Goal: Transaction & Acquisition: Book appointment/travel/reservation

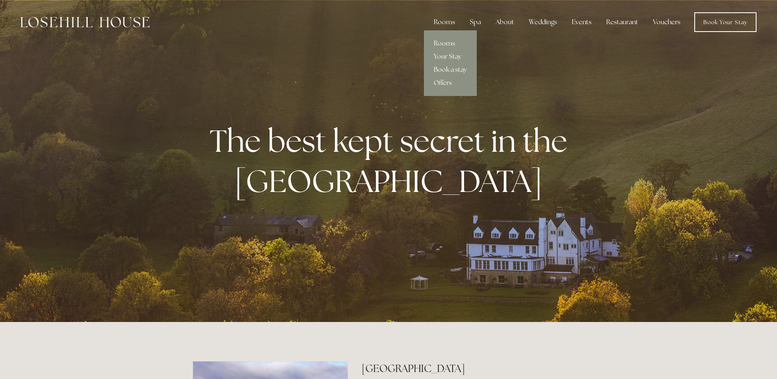
click at [452, 43] on link "Rooms" at bounding box center [450, 43] width 53 height 13
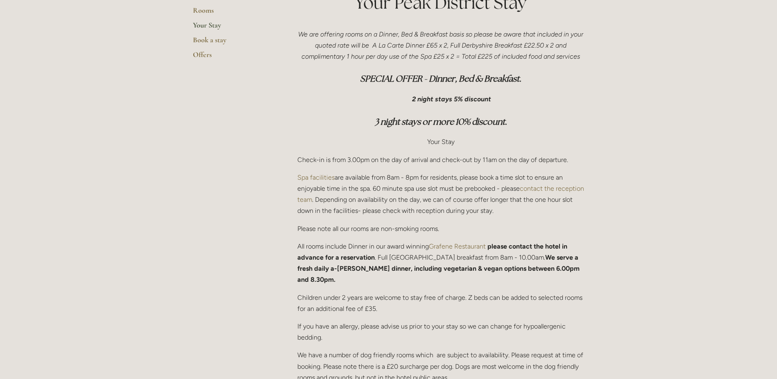
scroll to position [287, 0]
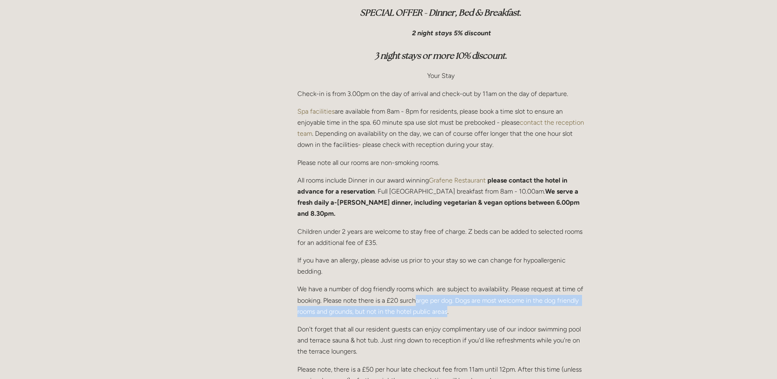
drag, startPoint x: 447, startPoint y: 300, endPoint x: 417, endPoint y: 286, distance: 33.3
click at [417, 286] on p "We have a number of dog friendly rooms which are subject to availability. Pleas…" at bounding box center [440, 300] width 287 height 34
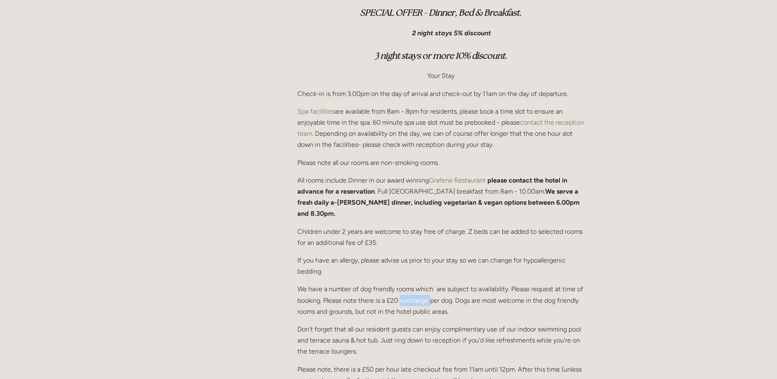
click at [417, 286] on p "We have a number of dog friendly rooms which are subject to availability. Pleas…" at bounding box center [440, 300] width 287 height 34
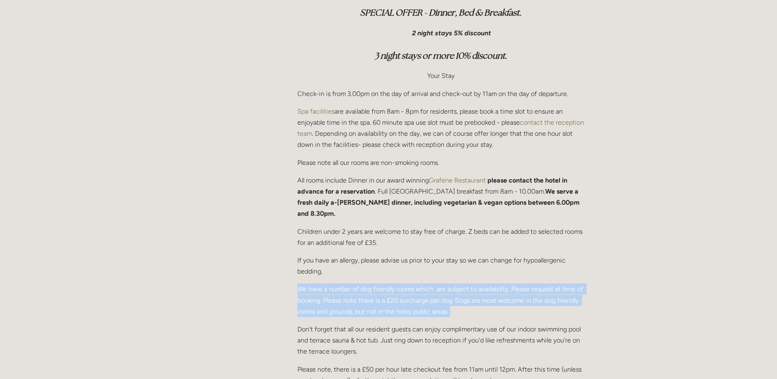
click at [417, 286] on p "We have a number of dog friendly rooms which are subject to availability. Pleas…" at bounding box center [440, 300] width 287 height 34
drag, startPoint x: 417, startPoint y: 286, endPoint x: 483, endPoint y: 283, distance: 66.0
click at [480, 293] on p "We have a number of dog friendly rooms which are subject to availability. Pleas…" at bounding box center [440, 300] width 287 height 34
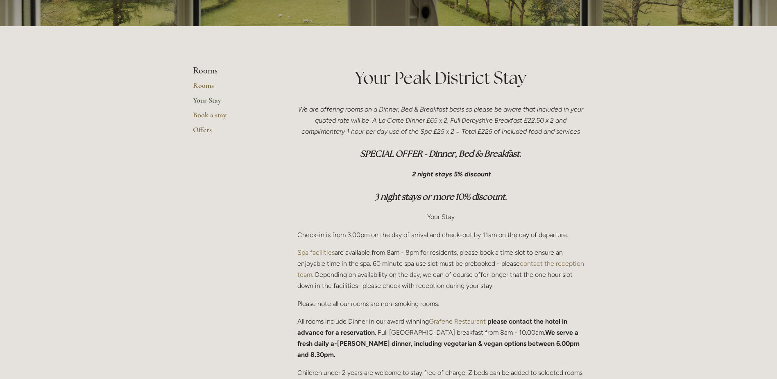
scroll to position [82, 0]
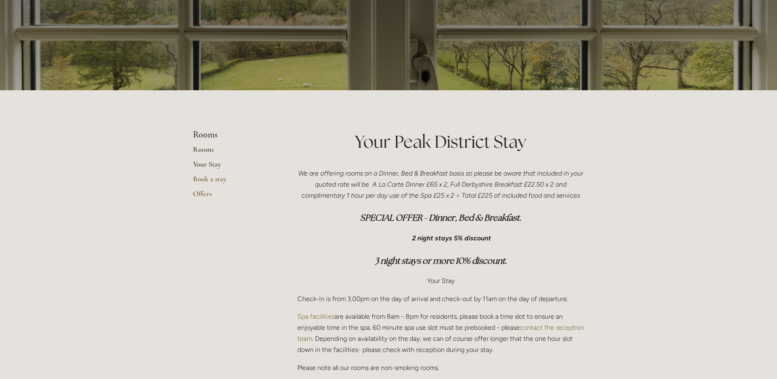
click at [210, 150] on link "Rooms" at bounding box center [232, 152] width 78 height 15
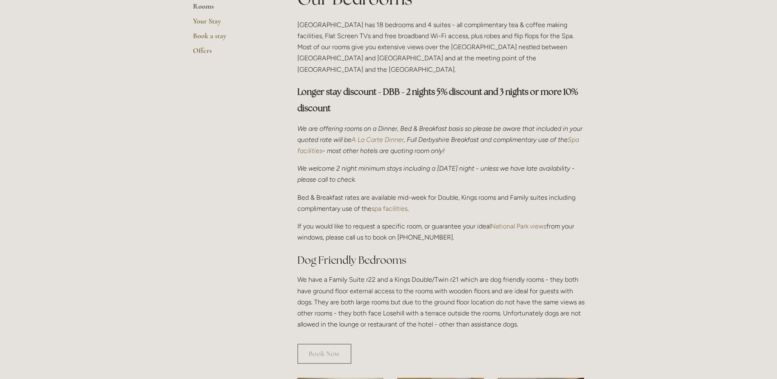
scroll to position [287, 0]
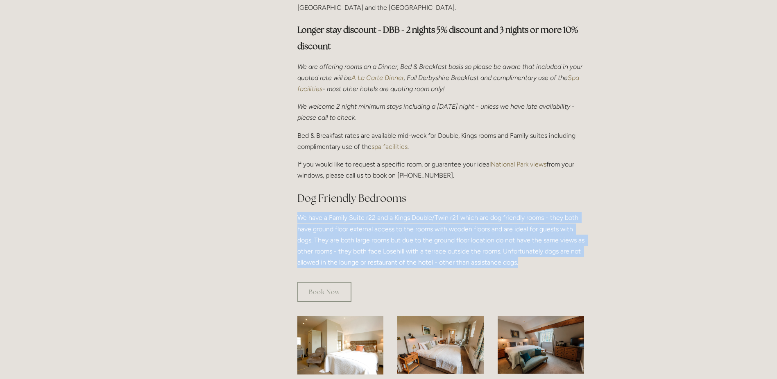
drag, startPoint x: 297, startPoint y: 206, endPoint x: 560, endPoint y: 250, distance: 267.2
click at [560, 250] on div "Our Bedrooms Losehill House Hotel has 18 bedrooms and 4 suites - all compliment…" at bounding box center [440, 100] width 301 height 350
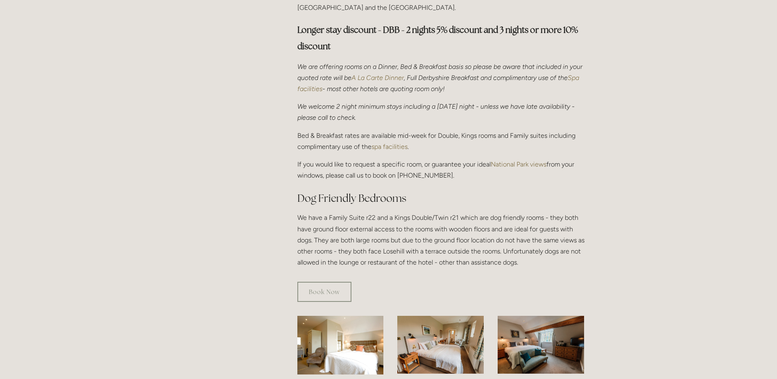
drag, startPoint x: 560, startPoint y: 250, endPoint x: 503, endPoint y: 270, distance: 60.8
click at [503, 281] on div "Book Now" at bounding box center [440, 291] width 287 height 20
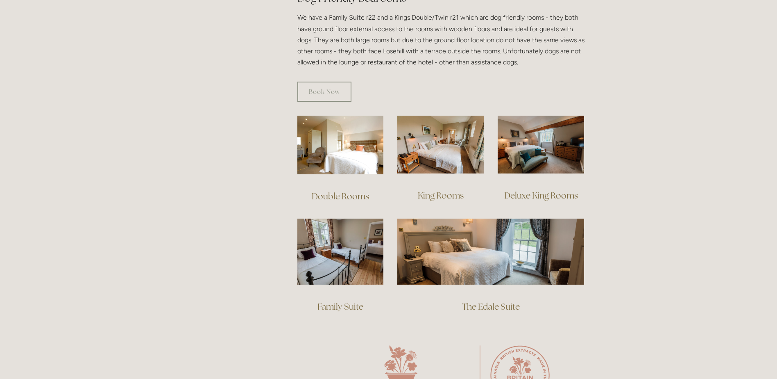
scroll to position [451, 0]
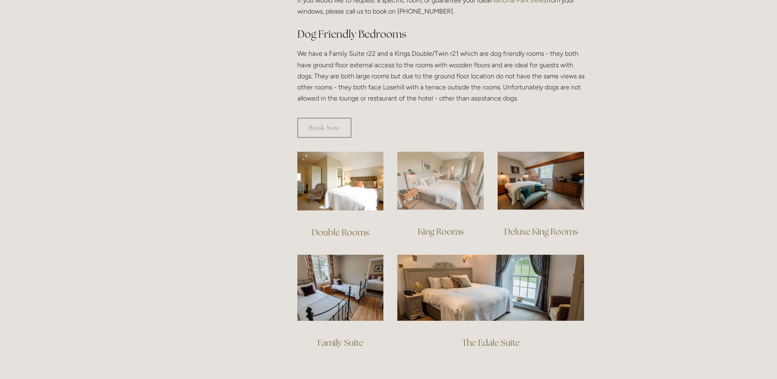
click at [441, 167] on img at bounding box center [440, 181] width 86 height 58
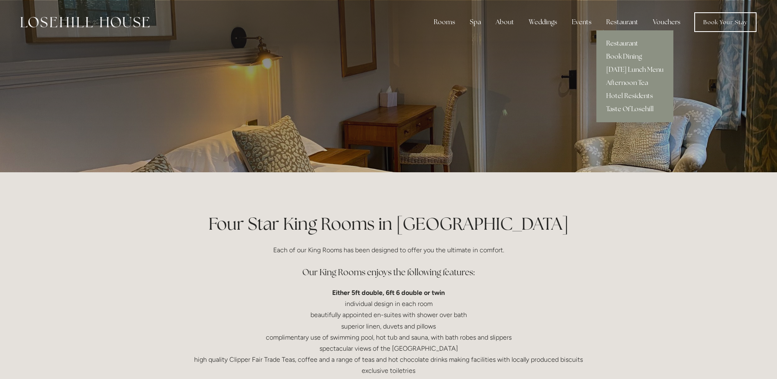
click at [629, 42] on link "Restaurant" at bounding box center [635, 43] width 77 height 13
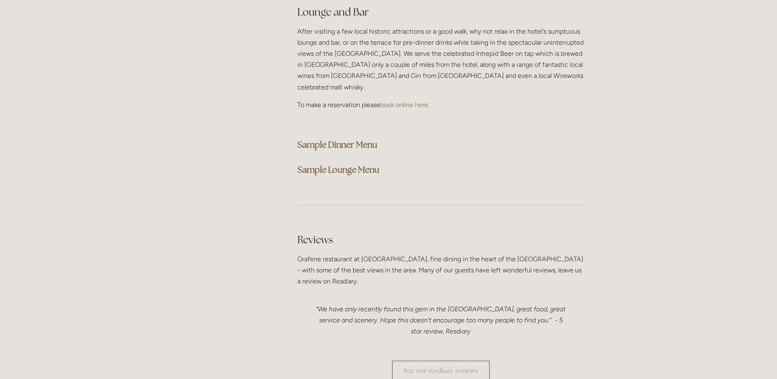
scroll to position [2253, 0]
